Goal: Information Seeking & Learning: Find specific fact

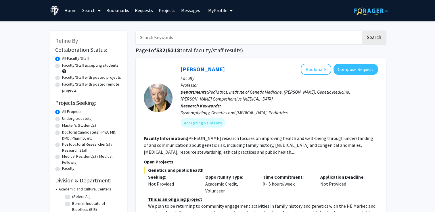
click at [184, 38] on input "Search Keywords" at bounding box center [249, 37] width 226 height 13
type input "y"
type input "kevrekidis"
click at [363, 31] on button "Search" at bounding box center [375, 37] width 24 height 13
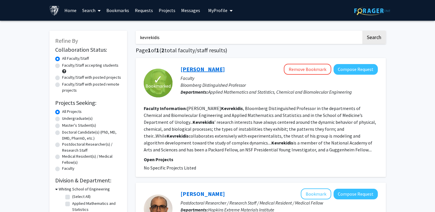
click at [199, 70] on link "[PERSON_NAME]" at bounding box center [203, 69] width 44 height 7
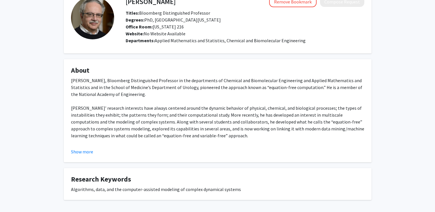
scroll to position [2, 0]
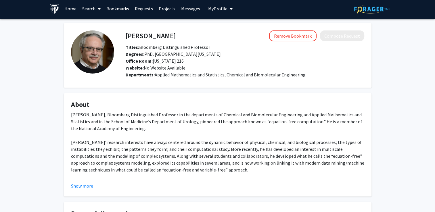
click at [84, 180] on fg-read-more "[PERSON_NAME], Bloomberg Distinguished Professor in the departments of Chemical…" at bounding box center [218, 150] width 294 height 78
click at [86, 185] on button "Show more" at bounding box center [82, 186] width 22 height 7
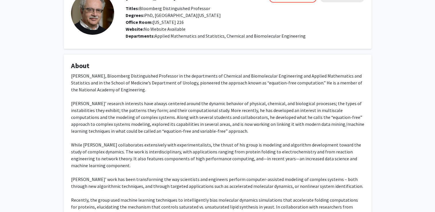
scroll to position [0, 0]
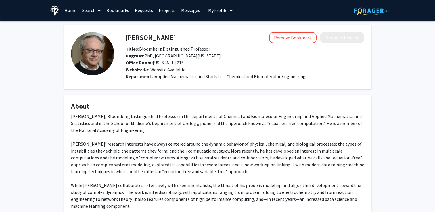
drag, startPoint x: 189, startPoint y: 71, endPoint x: 187, endPoint y: 75, distance: 4.5
